Goal: Task Accomplishment & Management: Manage account settings

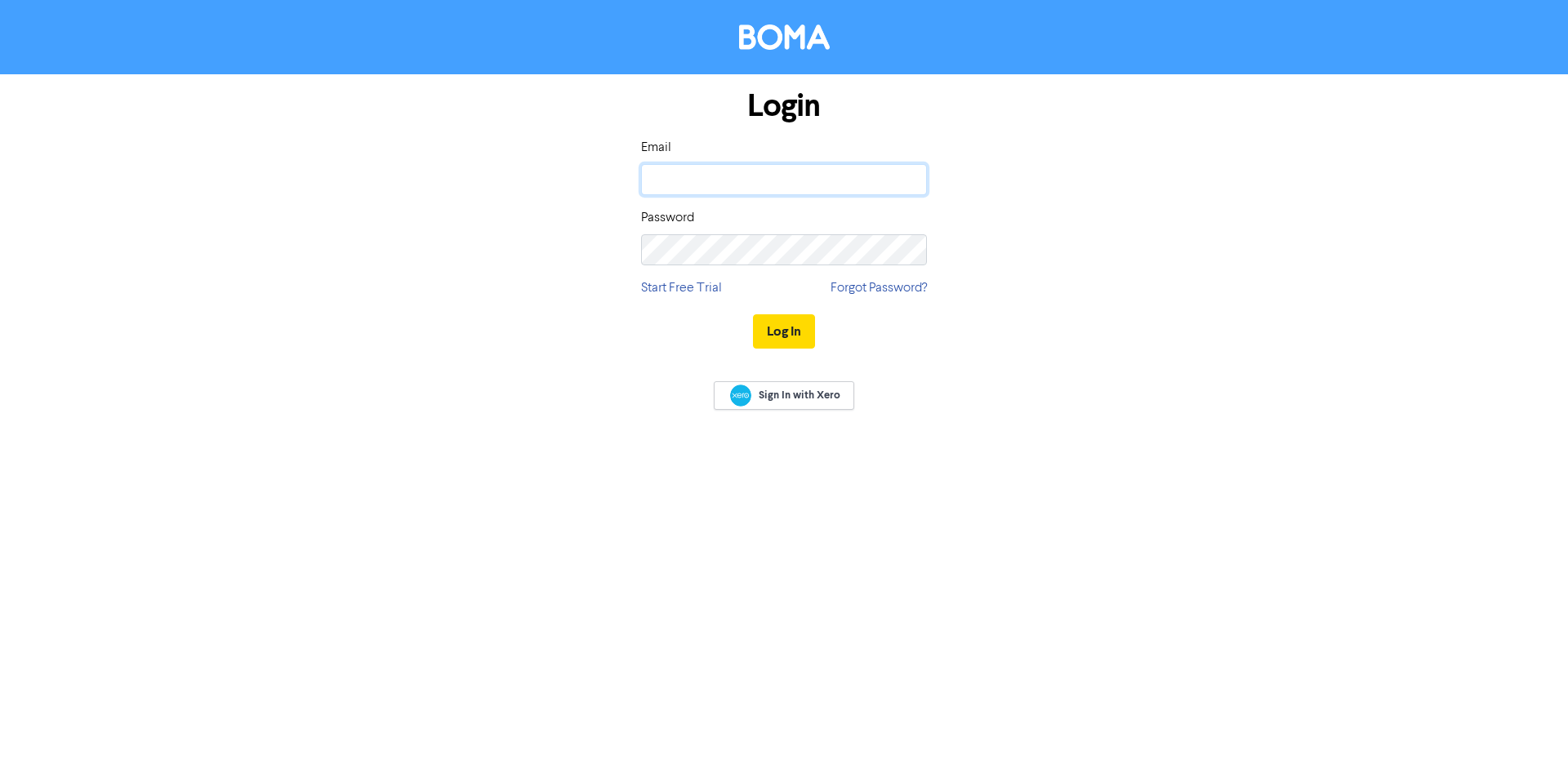
click at [669, 178] on input "email" at bounding box center [784, 180] width 286 height 31
type input "[EMAIL_ADDRESS][DOMAIN_NAME]"
click at [753, 314] on button "Log In" at bounding box center [784, 331] width 62 height 34
